Goal: Task Accomplishment & Management: Manage account settings

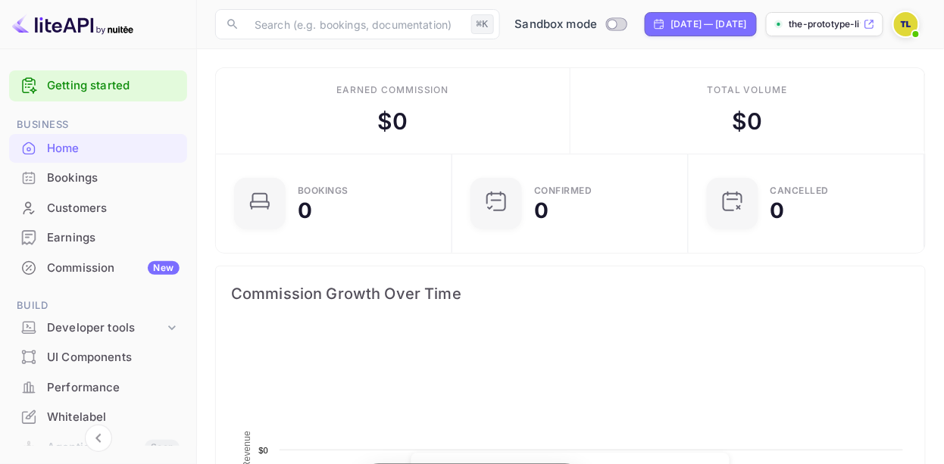
scroll to position [246, 228]
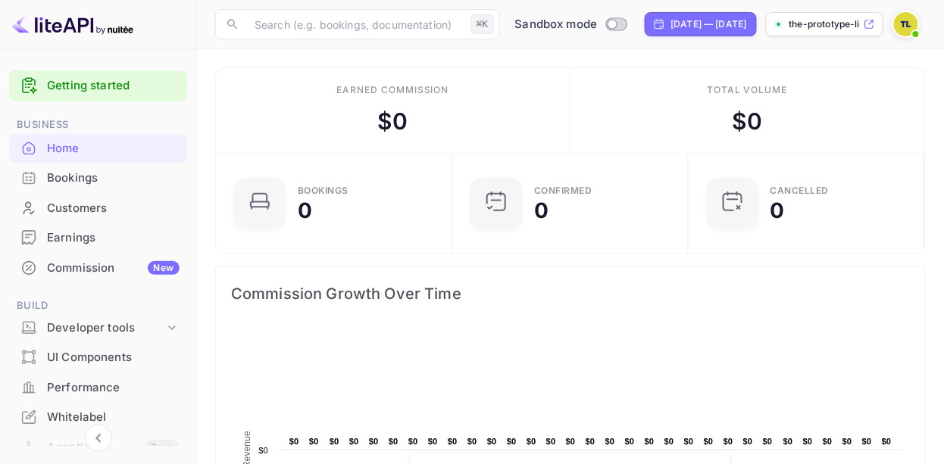
click at [908, 25] on img at bounding box center [906, 24] width 24 height 24
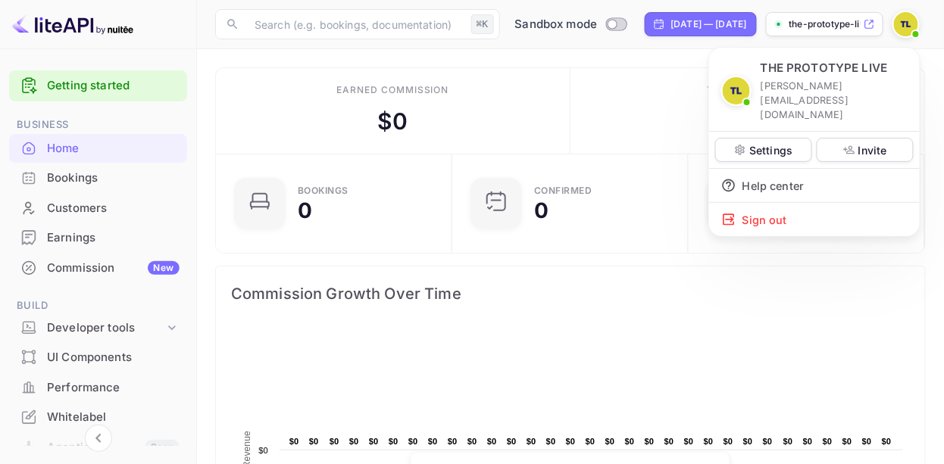
click at [827, 33] on div at bounding box center [472, 232] width 944 height 464
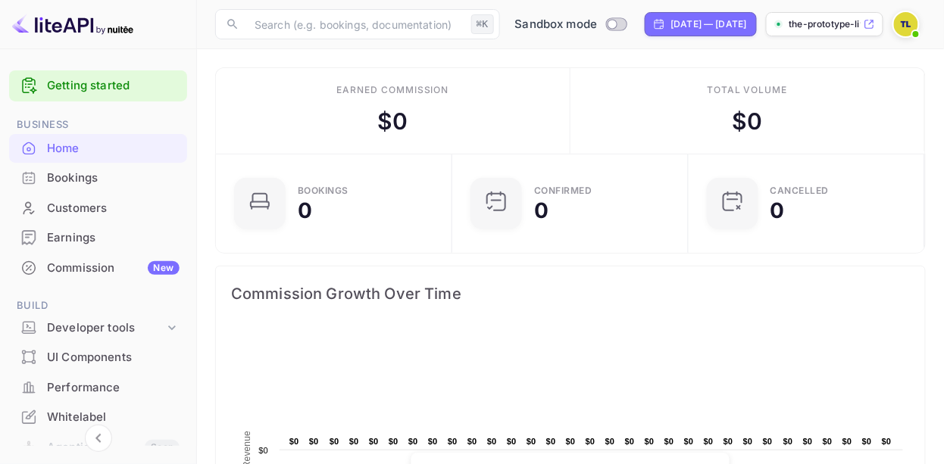
click at [827, 27] on p "the-prototype-live-[PERSON_NAME]..." at bounding box center [824, 24] width 71 height 14
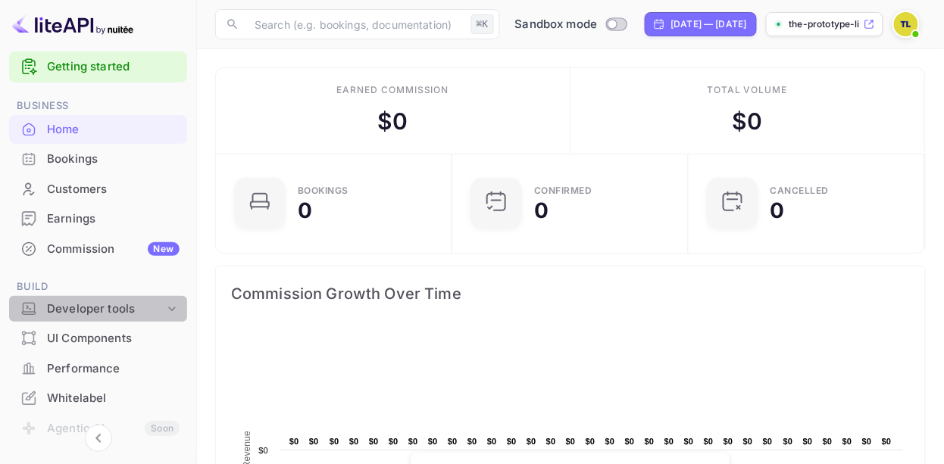
click at [104, 296] on div "Developer tools" at bounding box center [98, 309] width 178 height 27
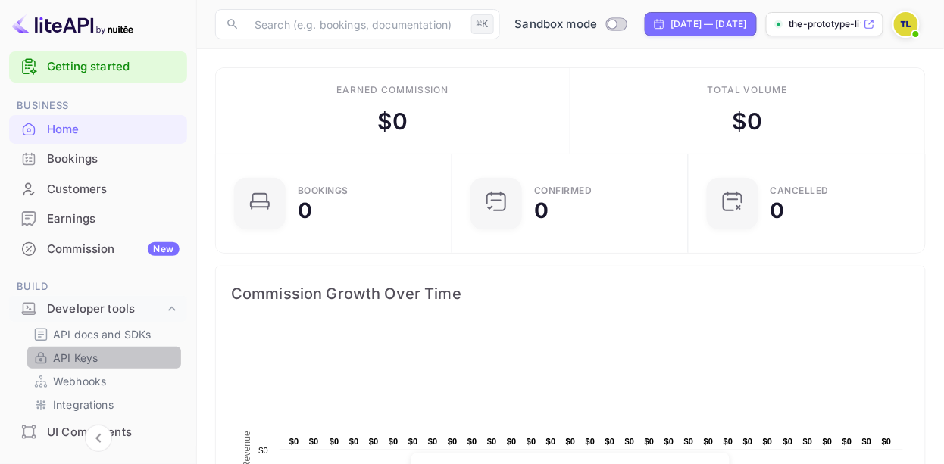
click at [105, 354] on link "API Keys" at bounding box center [104, 358] width 142 height 16
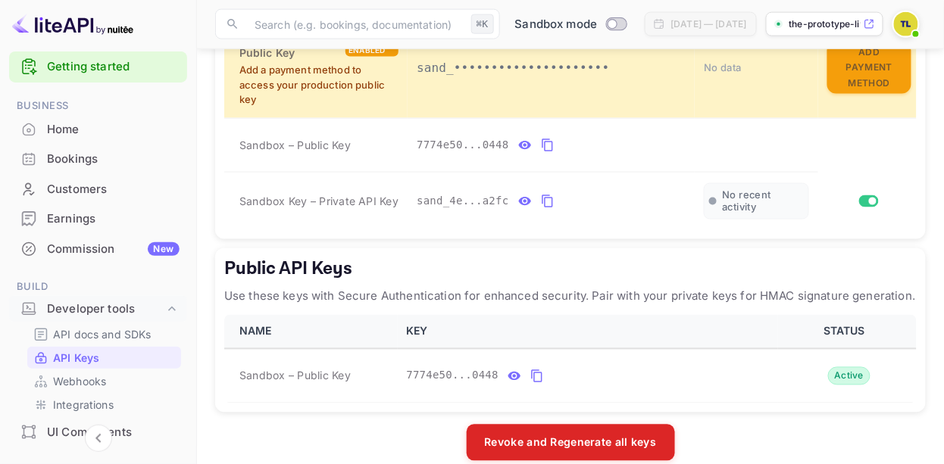
scroll to position [512, 0]
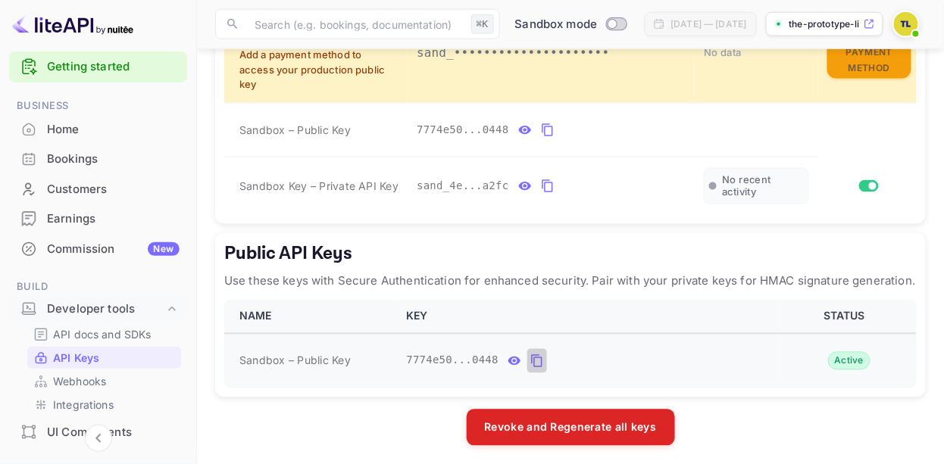
click at [533, 352] on icon "public api keys table" at bounding box center [537, 361] width 14 height 18
click at [158, 331] on link "API docs and SDKs" at bounding box center [104, 334] width 142 height 16
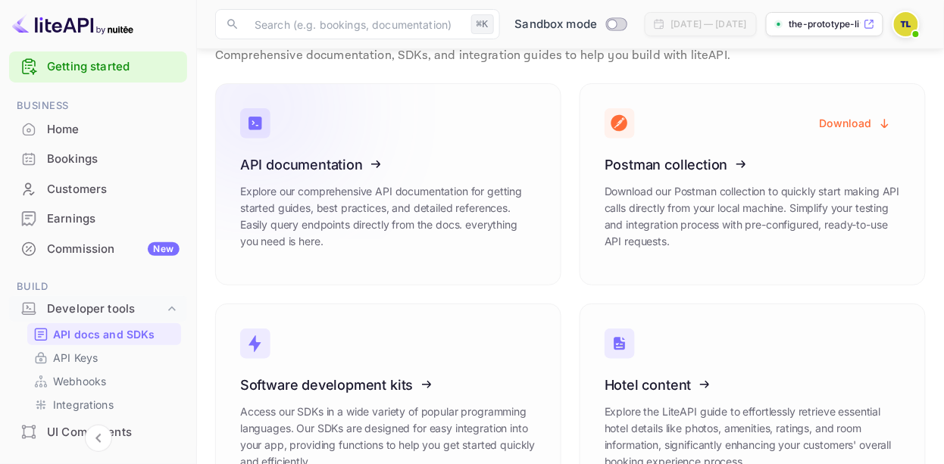
scroll to position [112, 0]
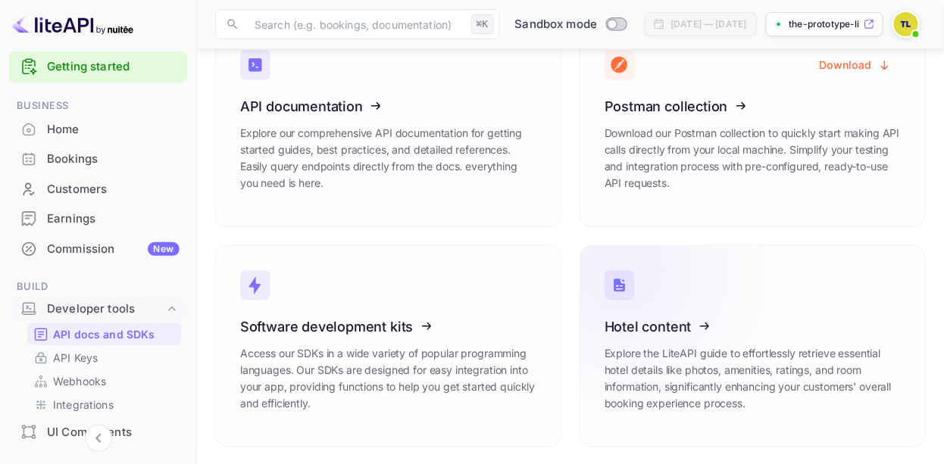
click at [658, 328] on icon at bounding box center [698, 324] width 236 height 156
